Goal: Transaction & Acquisition: Purchase product/service

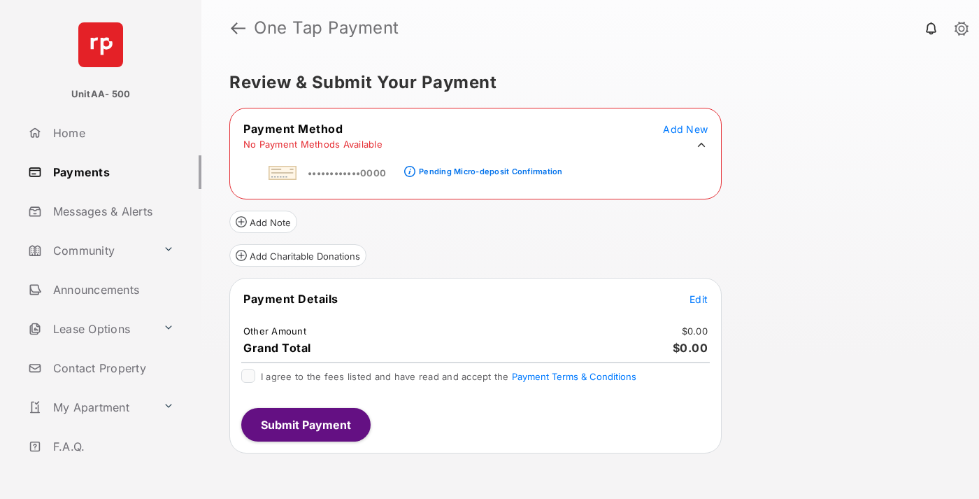
click at [488, 167] on div "Pending Micro-deposit Confirmation" at bounding box center [490, 171] width 143 height 10
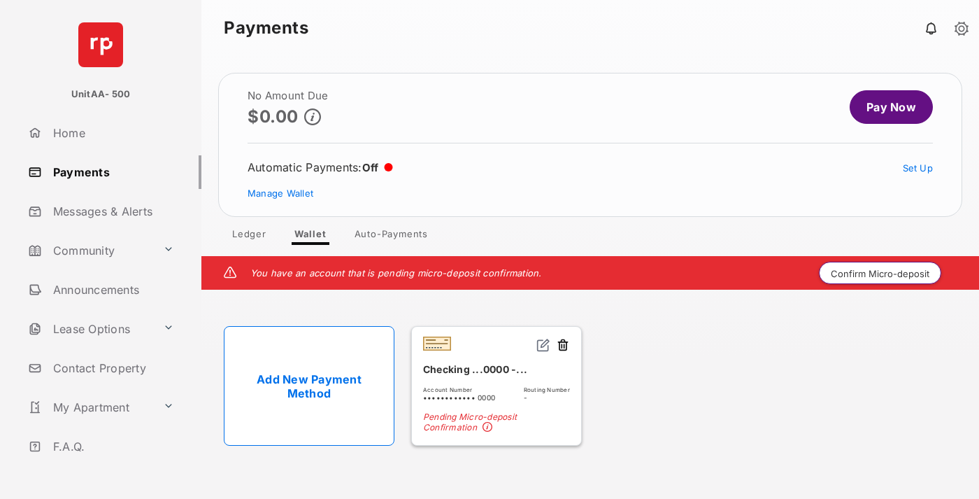
click at [880, 273] on button "Confirm Micro-deposit" at bounding box center [880, 272] width 122 height 22
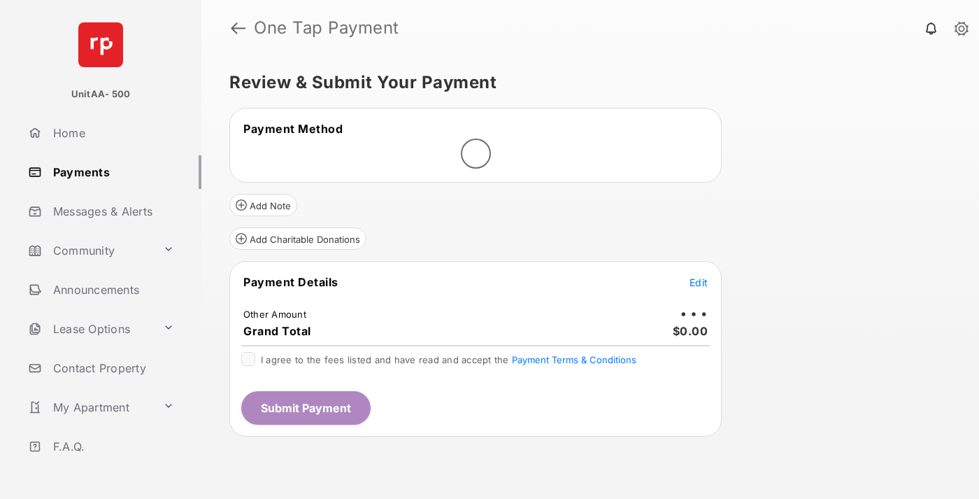
click at [698, 282] on span "Edit" at bounding box center [698, 282] width 18 height 12
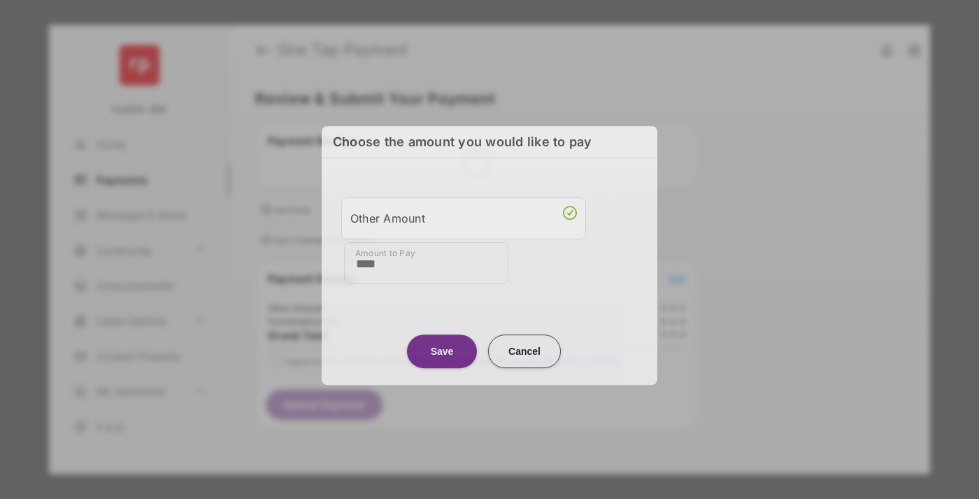
type input "****"
click at [442, 349] on button "Save" at bounding box center [442, 351] width 70 height 34
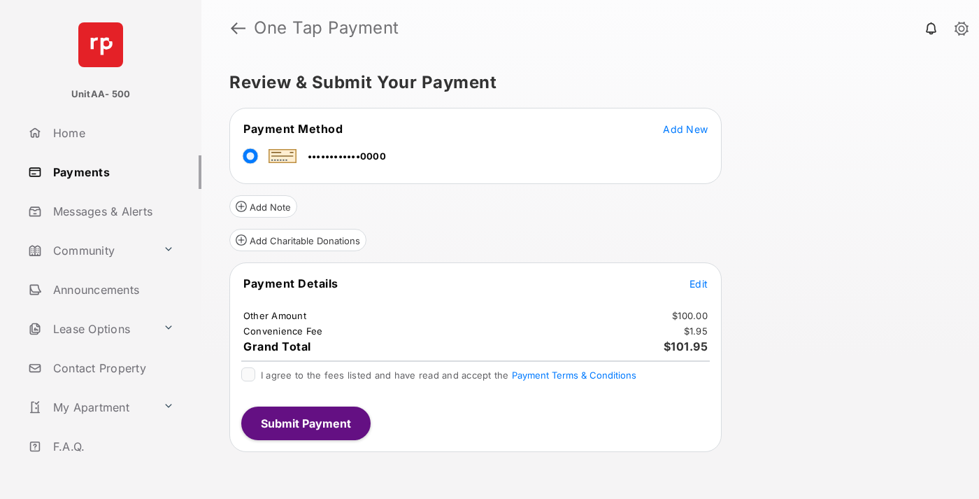
click at [698, 283] on span "Edit" at bounding box center [698, 284] width 18 height 12
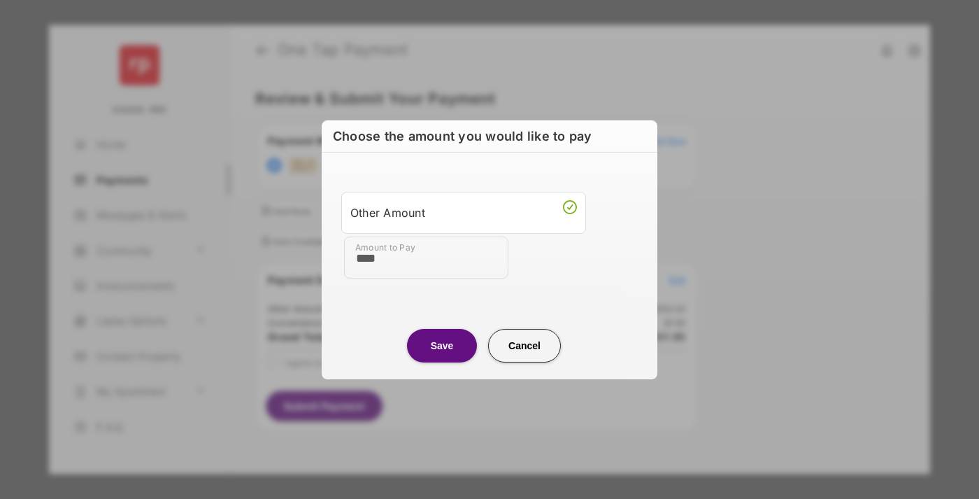
click at [442, 345] on button "Save" at bounding box center [442, 346] width 70 height 34
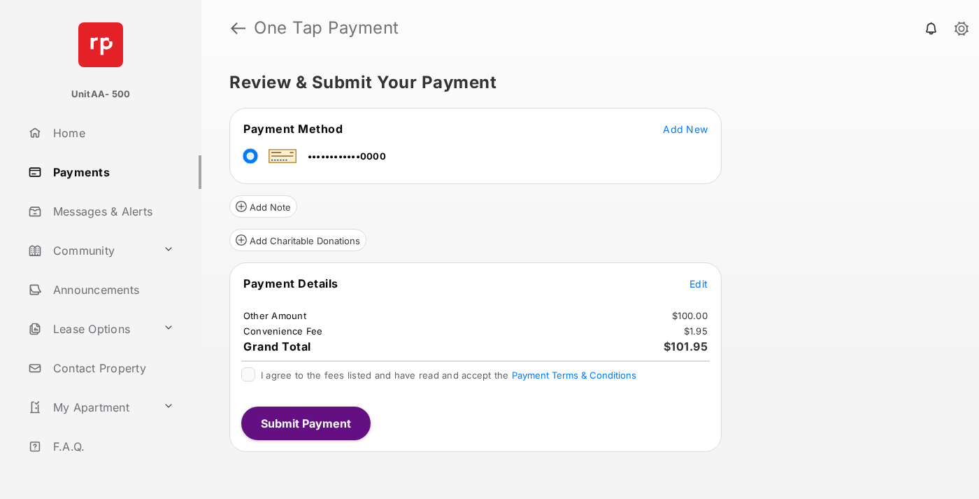
click at [305, 422] on button "Submit Payment" at bounding box center [305, 423] width 129 height 34
